Goal: Find specific page/section: Find specific page/section

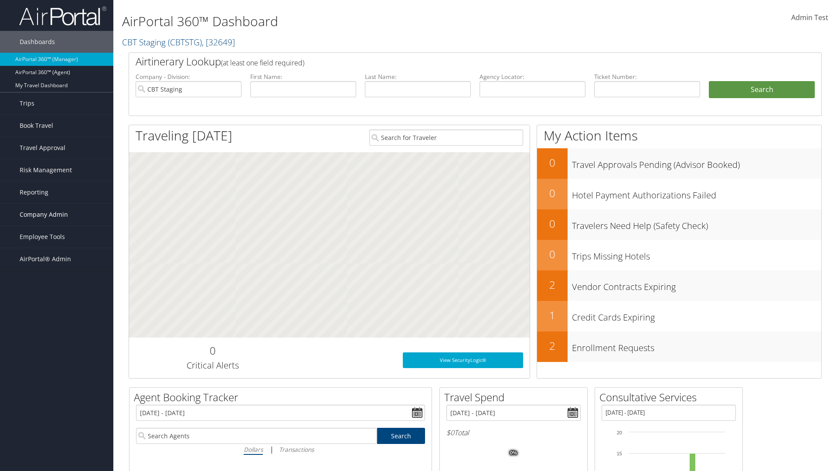
click at [57, 214] on span "Company Admin" at bounding box center [44, 215] width 48 height 22
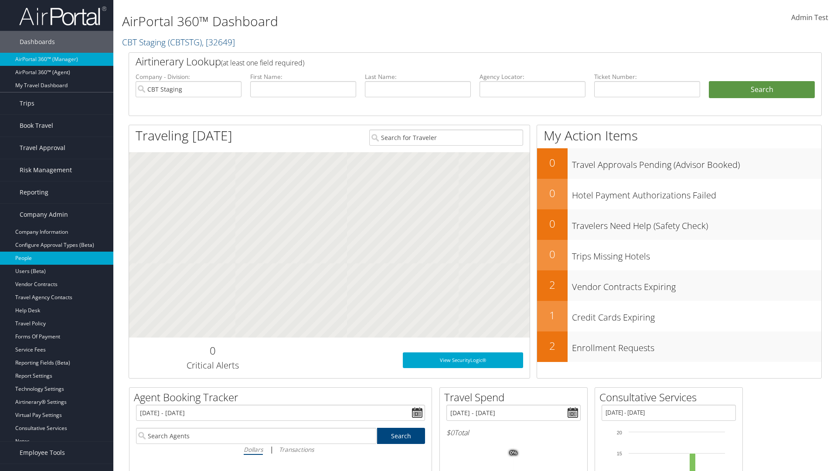
click at [57, 258] on link "People" at bounding box center [56, 258] width 113 height 13
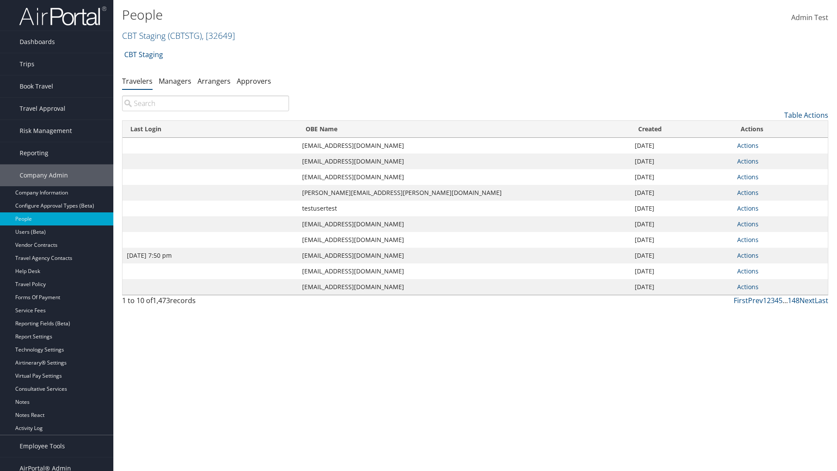
click at [205, 103] on input "search" at bounding box center [205, 103] width 167 height 16
type input "[DATE] 7:50 pm"
